Goal: Navigation & Orientation: Go to known website

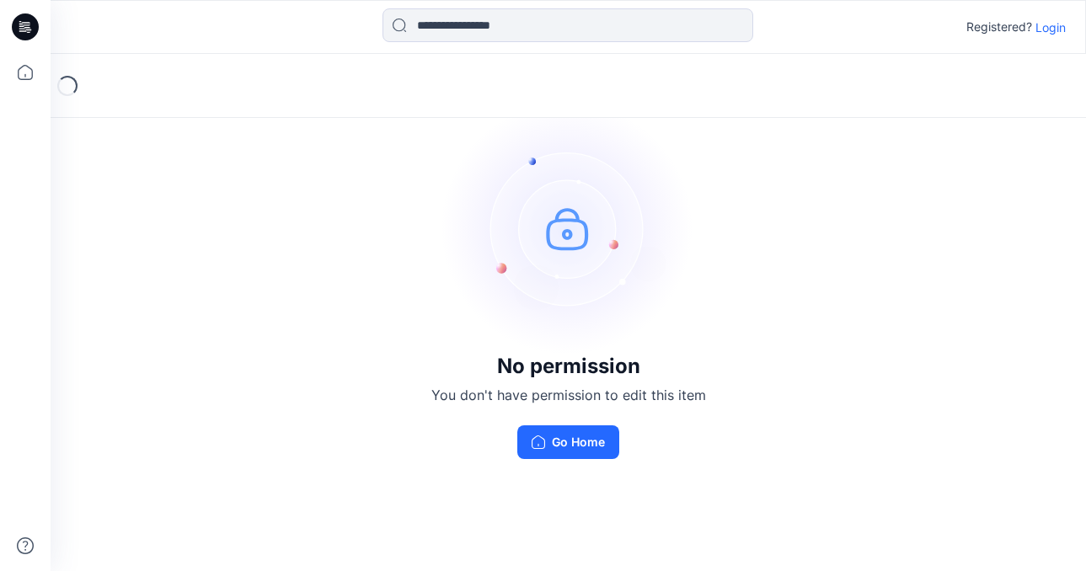
click at [1049, 29] on p "Login" at bounding box center [1050, 28] width 30 height 18
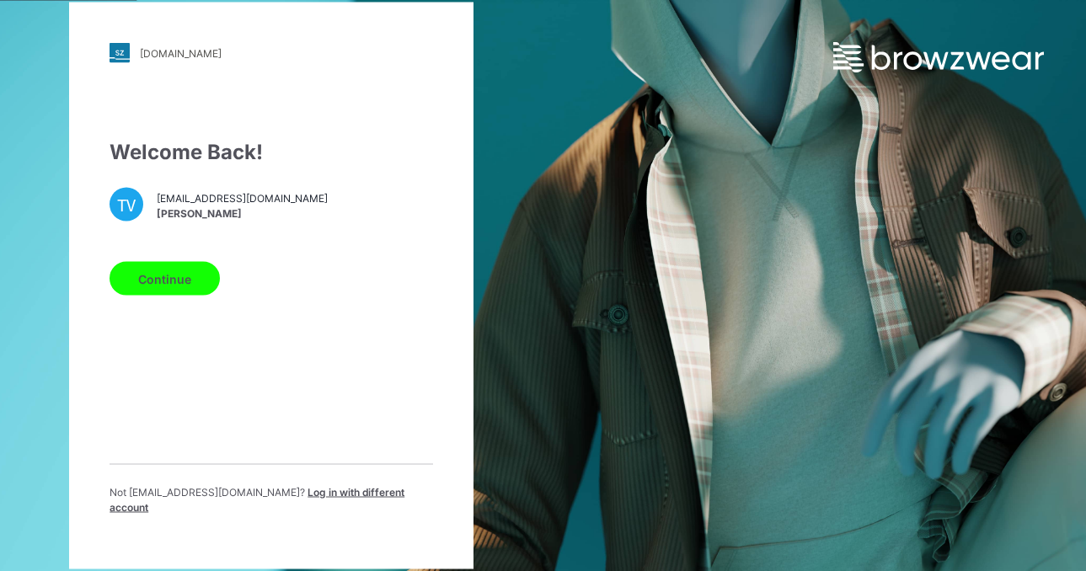
click at [171, 287] on button "Continue" at bounding box center [164, 279] width 110 height 34
